Goal: Transaction & Acquisition: Purchase product/service

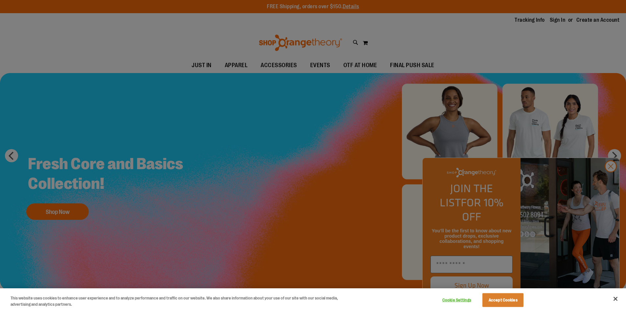
click at [322, 58] on div at bounding box center [313, 155] width 626 height 311
click at [612, 184] on div at bounding box center [313, 155] width 626 height 311
click at [616, 299] on button "Close" at bounding box center [615, 298] width 14 height 14
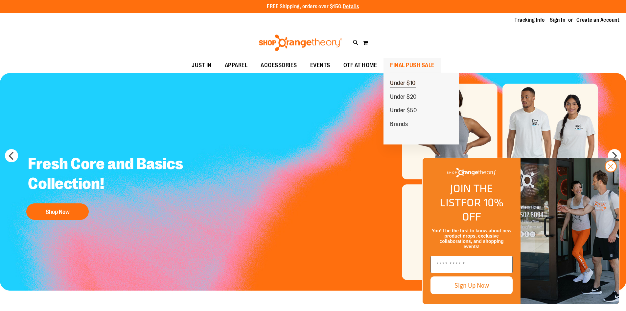
click at [412, 78] on link "Under $10" at bounding box center [402, 83] width 39 height 14
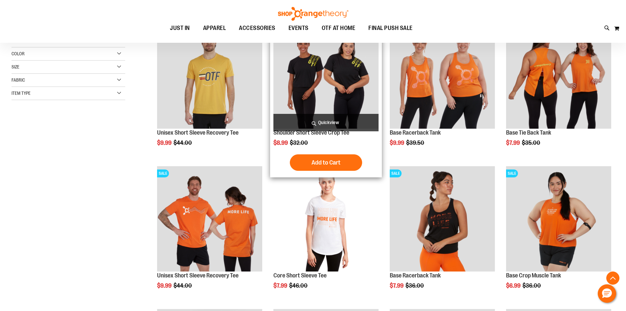
scroll to position [154, 0]
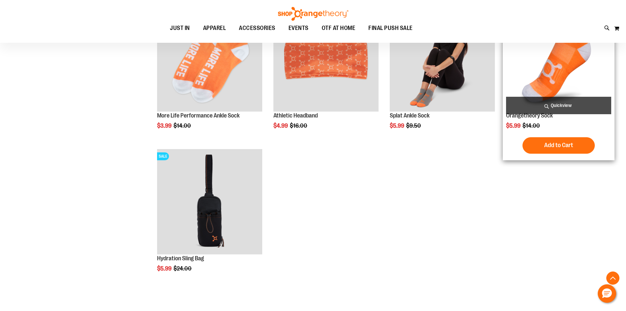
scroll to position [558, 0]
